Goal: Task Accomplishment & Management: Manage account settings

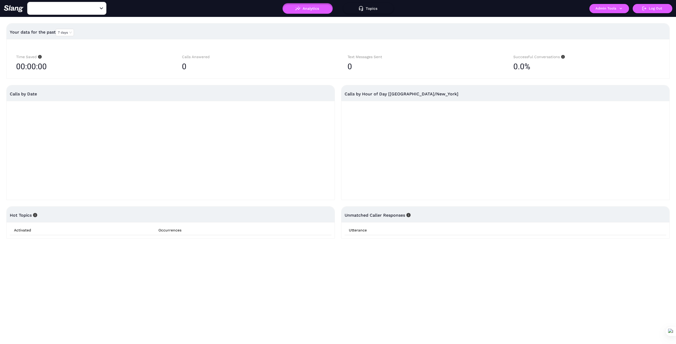
type input "1776"
click at [54, 8] on input "1776" at bounding box center [59, 8] width 58 height 8
type input "Tuscan"
click at [67, 29] on li "Tuscan Slice" at bounding box center [66, 31] width 79 height 10
type input "Tuscan Slice"
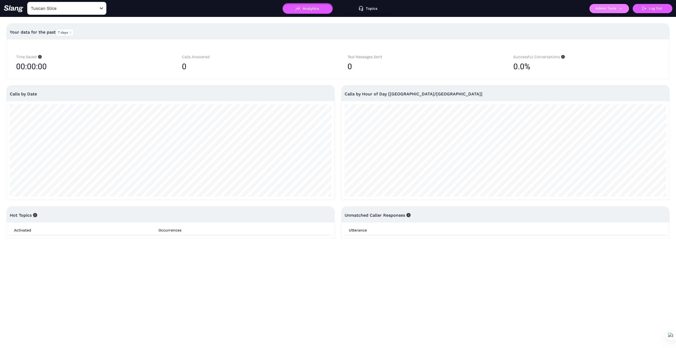
click at [625, 10] on button "Admin Tools" at bounding box center [609, 8] width 40 height 9
click at [619, 19] on link "Manage current business" at bounding box center [620, 20] width 52 height 6
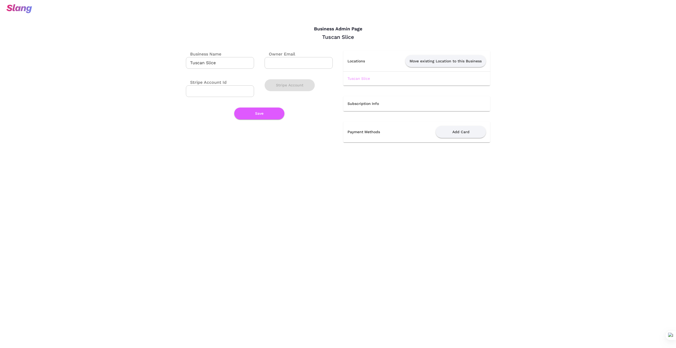
click at [364, 77] on link "Tuscan Slice" at bounding box center [358, 78] width 22 height 4
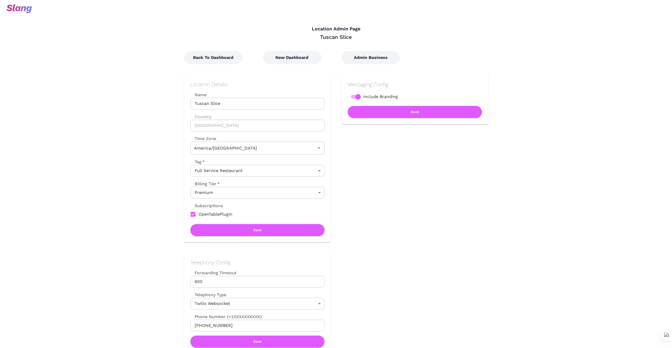
type input "Central Time"
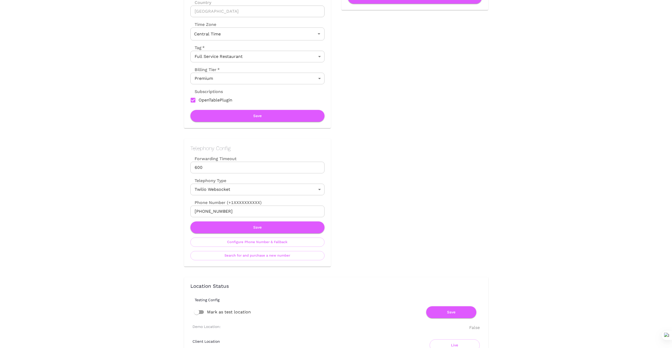
scroll to position [114, 0]
drag, startPoint x: 234, startPoint y: 211, endPoint x: 175, endPoint y: 211, distance: 58.4
click at [175, 211] on div "Telephony Config Forwarding Timeout 600 Forwarding Timeout Telephony Type Twili…" at bounding box center [251, 197] width 157 height 138
drag, startPoint x: 143, startPoint y: 200, endPoint x: 214, endPoint y: 209, distance: 71.8
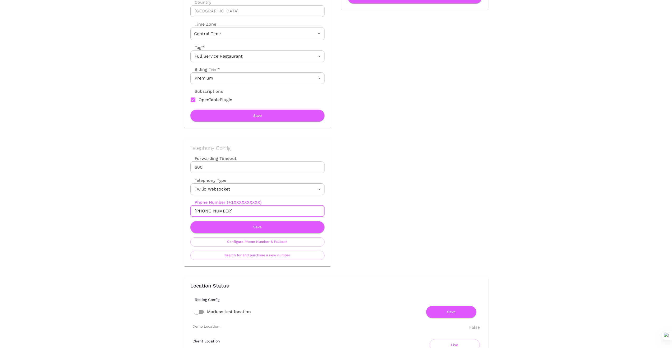
drag, startPoint x: 228, startPoint y: 211, endPoint x: 171, endPoint y: 211, distance: 56.2
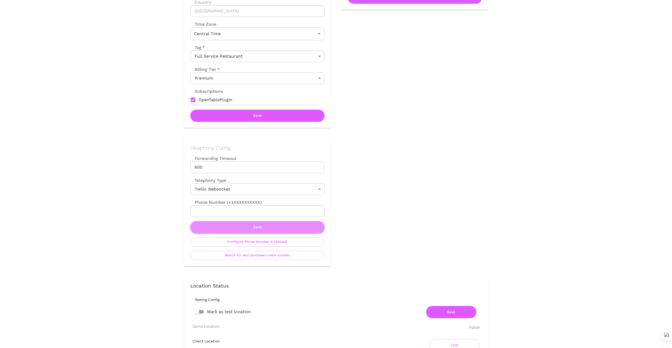
click at [275, 225] on button "Save" at bounding box center [257, 227] width 134 height 12
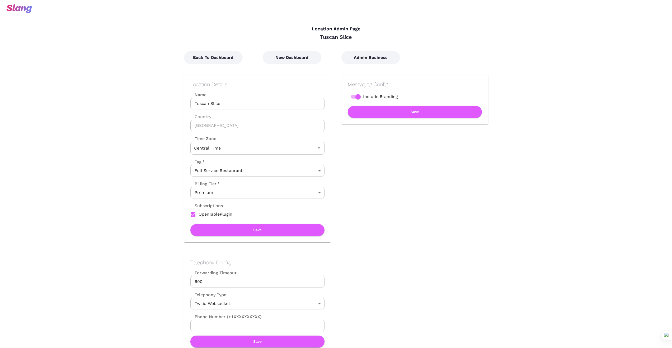
type input "Central Time"
click at [304, 61] on button "New Dashboard" at bounding box center [292, 57] width 59 height 13
type input "Central Time"
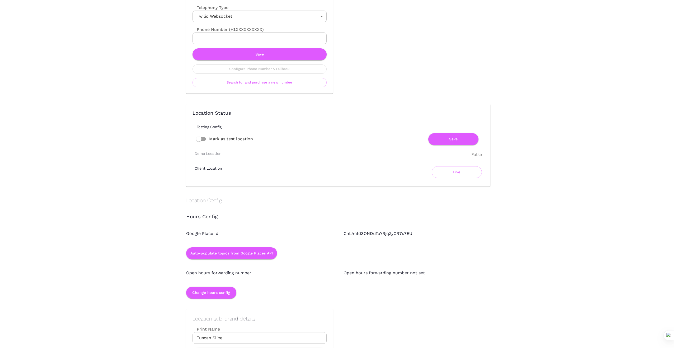
scroll to position [282, 0]
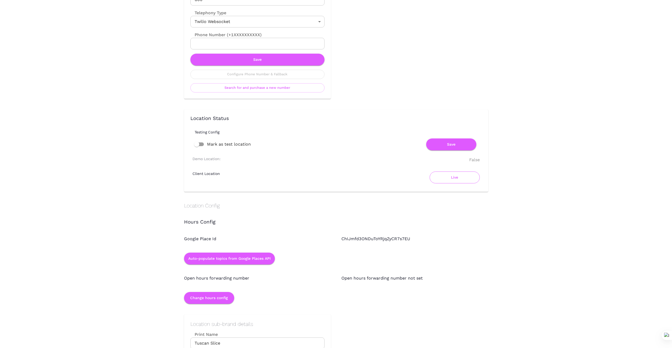
click at [457, 173] on button "Live" at bounding box center [455, 177] width 50 height 12
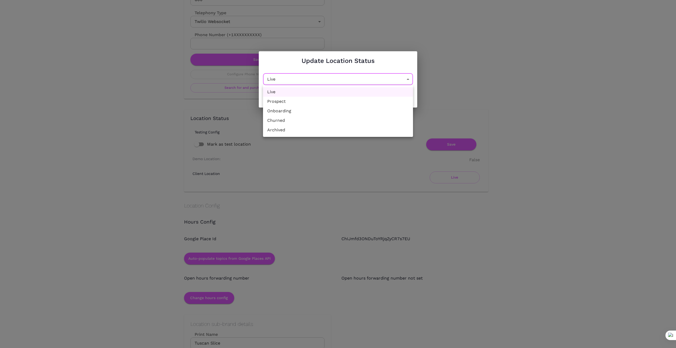
drag, startPoint x: 408, startPoint y: 83, endPoint x: 390, endPoint y: 86, distance: 19.0
click at [366, 120] on li "Churned" at bounding box center [338, 121] width 150 height 10
type input "Churned"
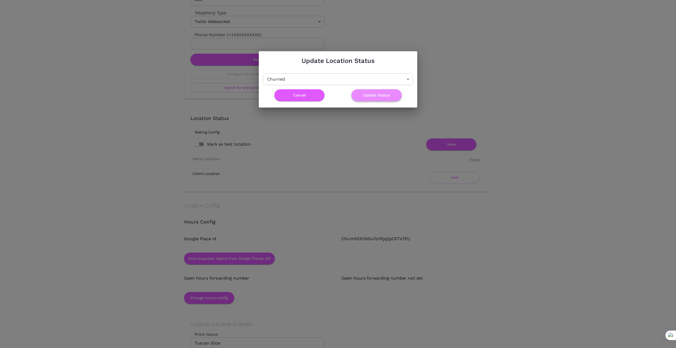
click at [382, 94] on button "Update Status" at bounding box center [376, 95] width 50 height 12
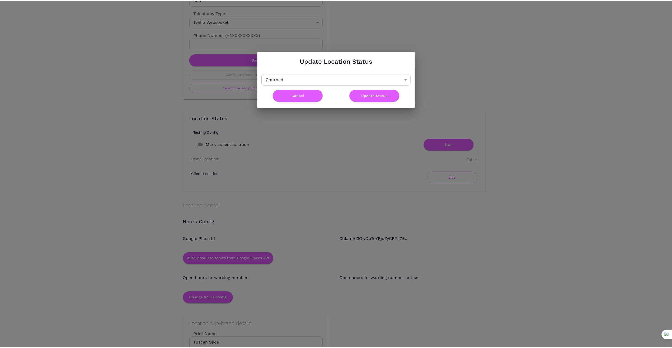
scroll to position [0, 0]
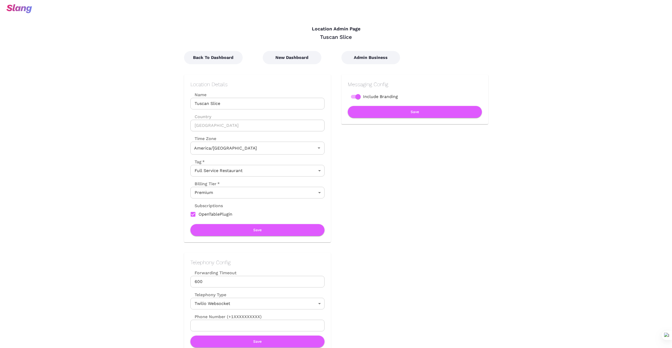
type input "Central Time"
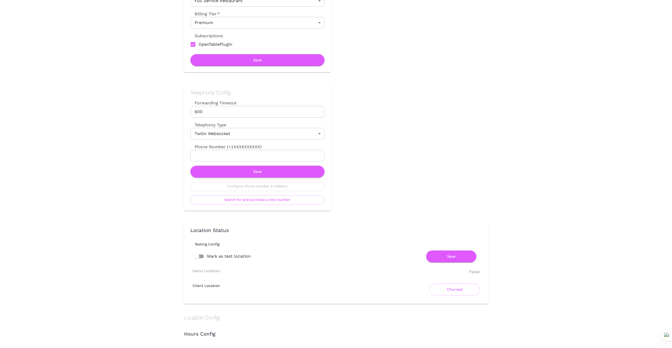
scroll to position [167, 0]
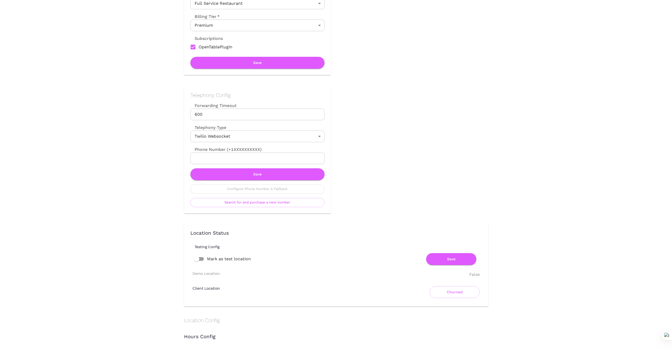
click at [80, 142] on div "Location Admin Page Tuscan Slice Back To Dashboard New Dashboard Admin Business…" at bounding box center [336, 309] width 672 height 952
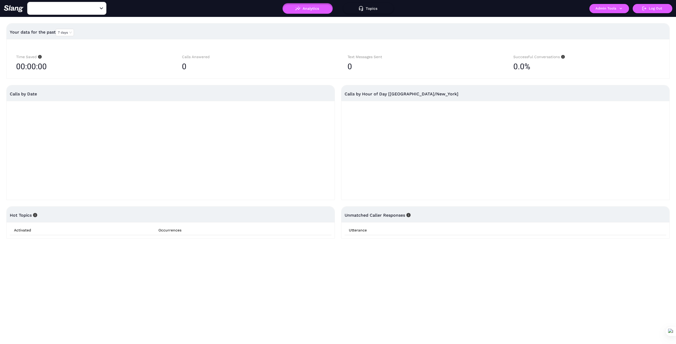
type input "Byblos Miami"
